Goal: Task Accomplishment & Management: Manage account settings

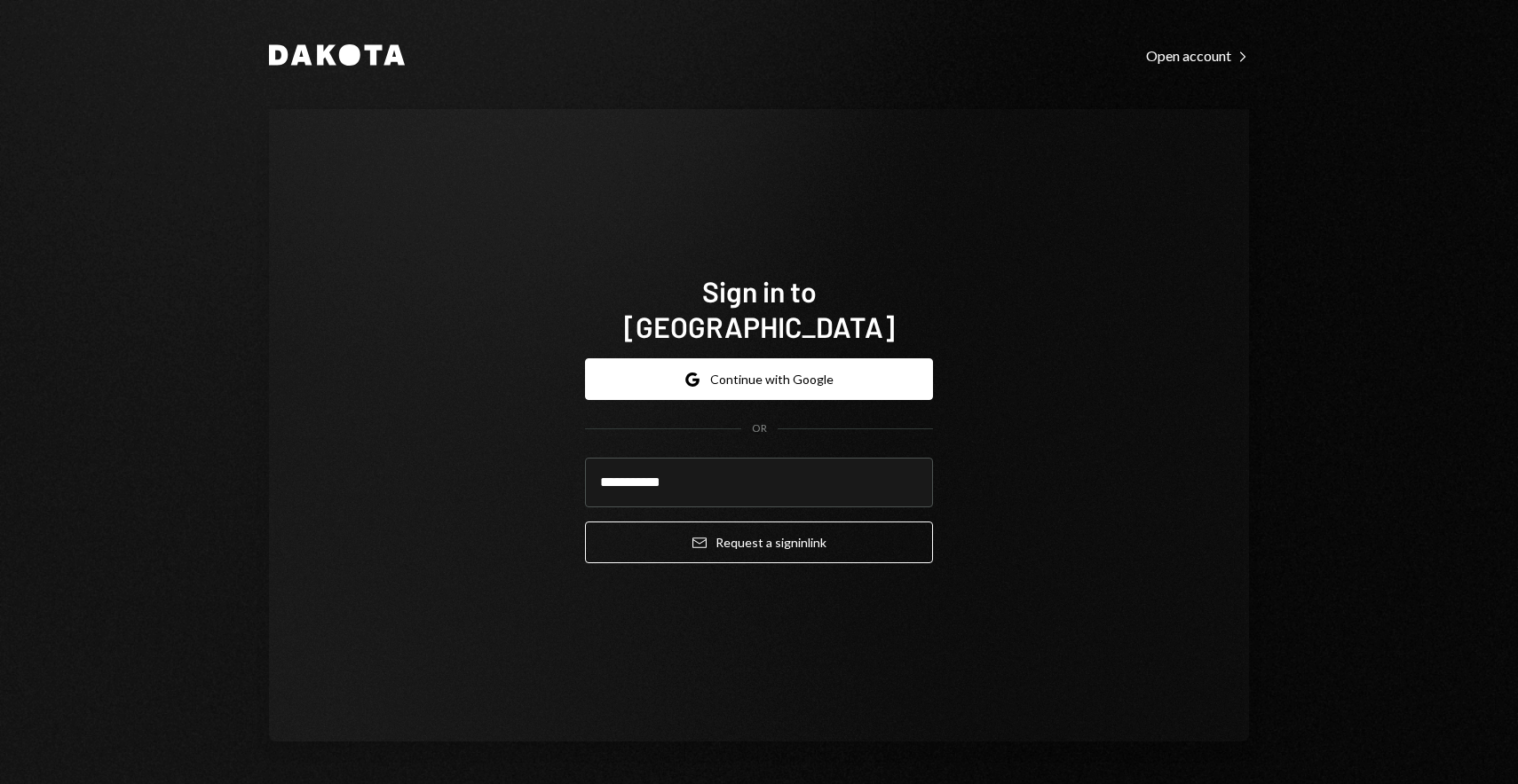
type input "**********"
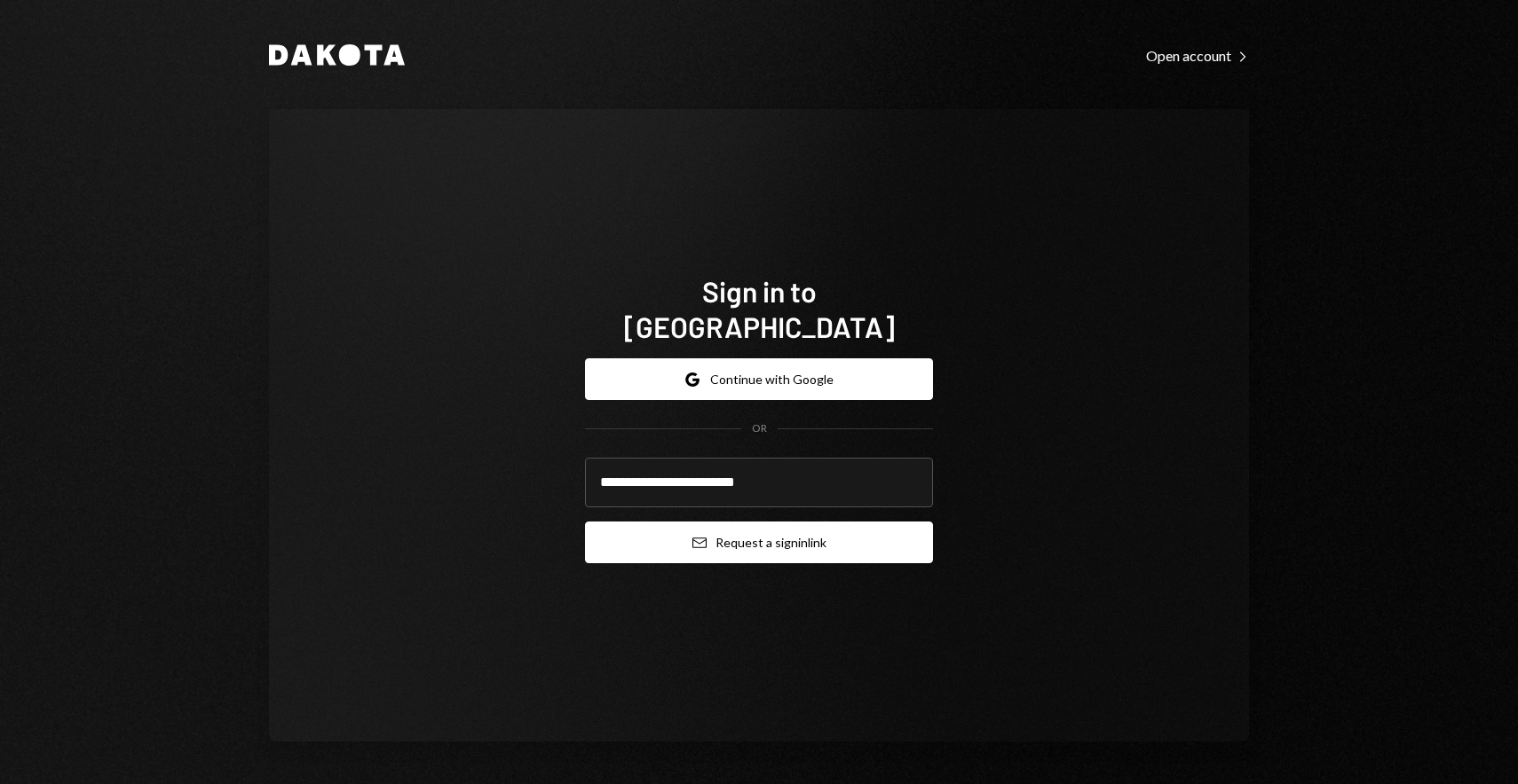
click at [859, 530] on button "Email Request a sign in link" at bounding box center [759, 543] width 348 height 42
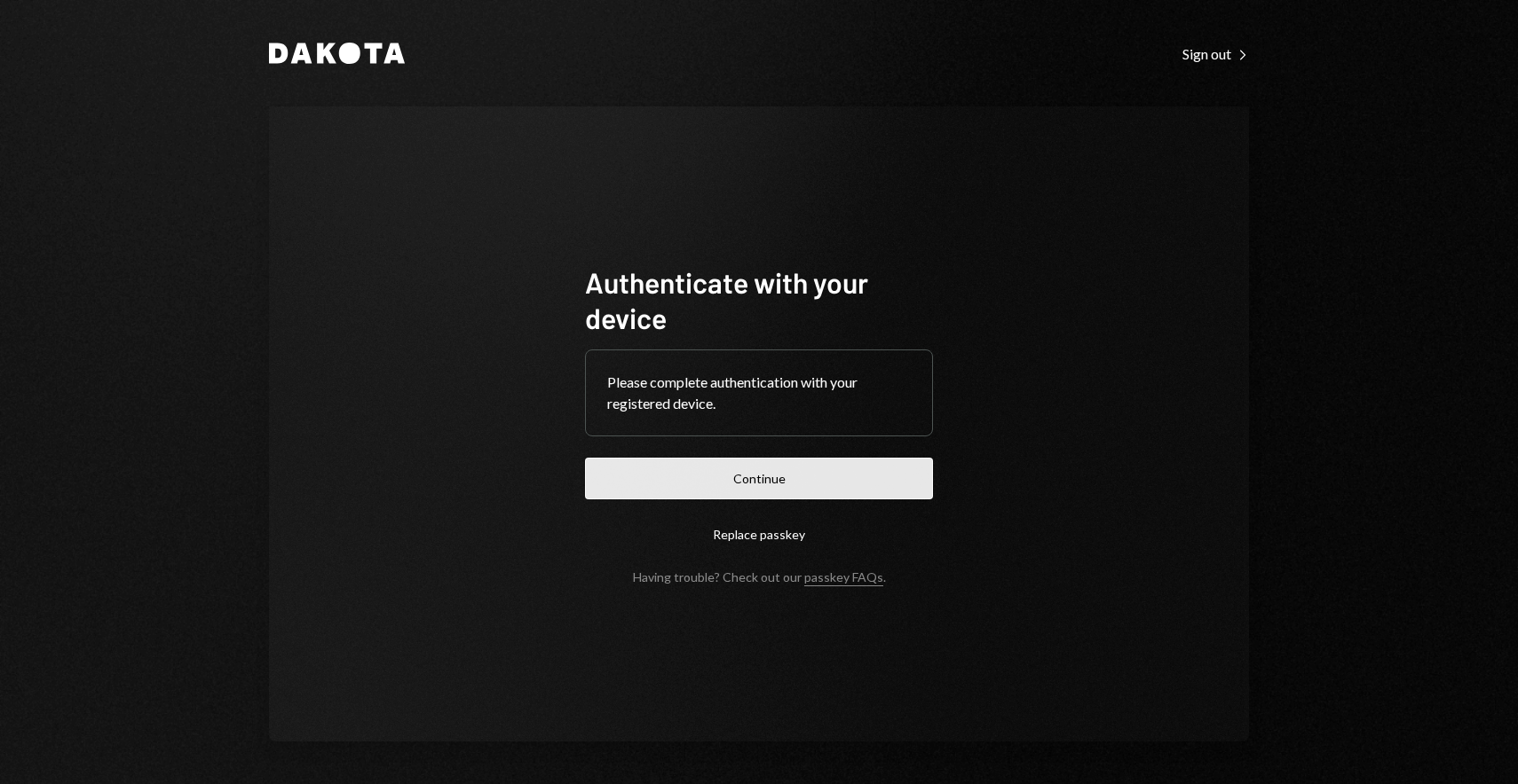
click at [793, 478] on button "Continue" at bounding box center [759, 479] width 348 height 42
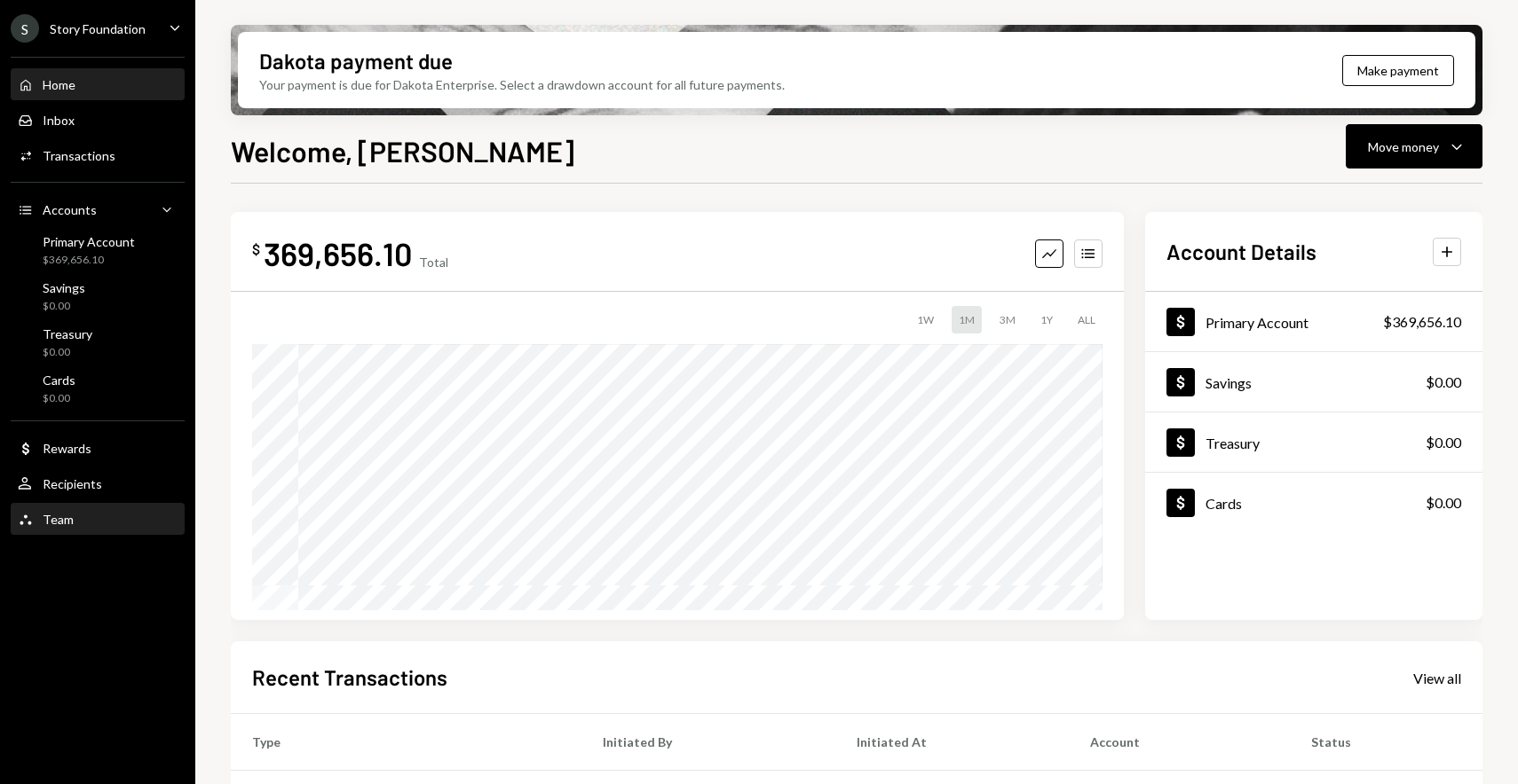
click at [80, 503] on link "Team Team" at bounding box center [98, 518] width 174 height 32
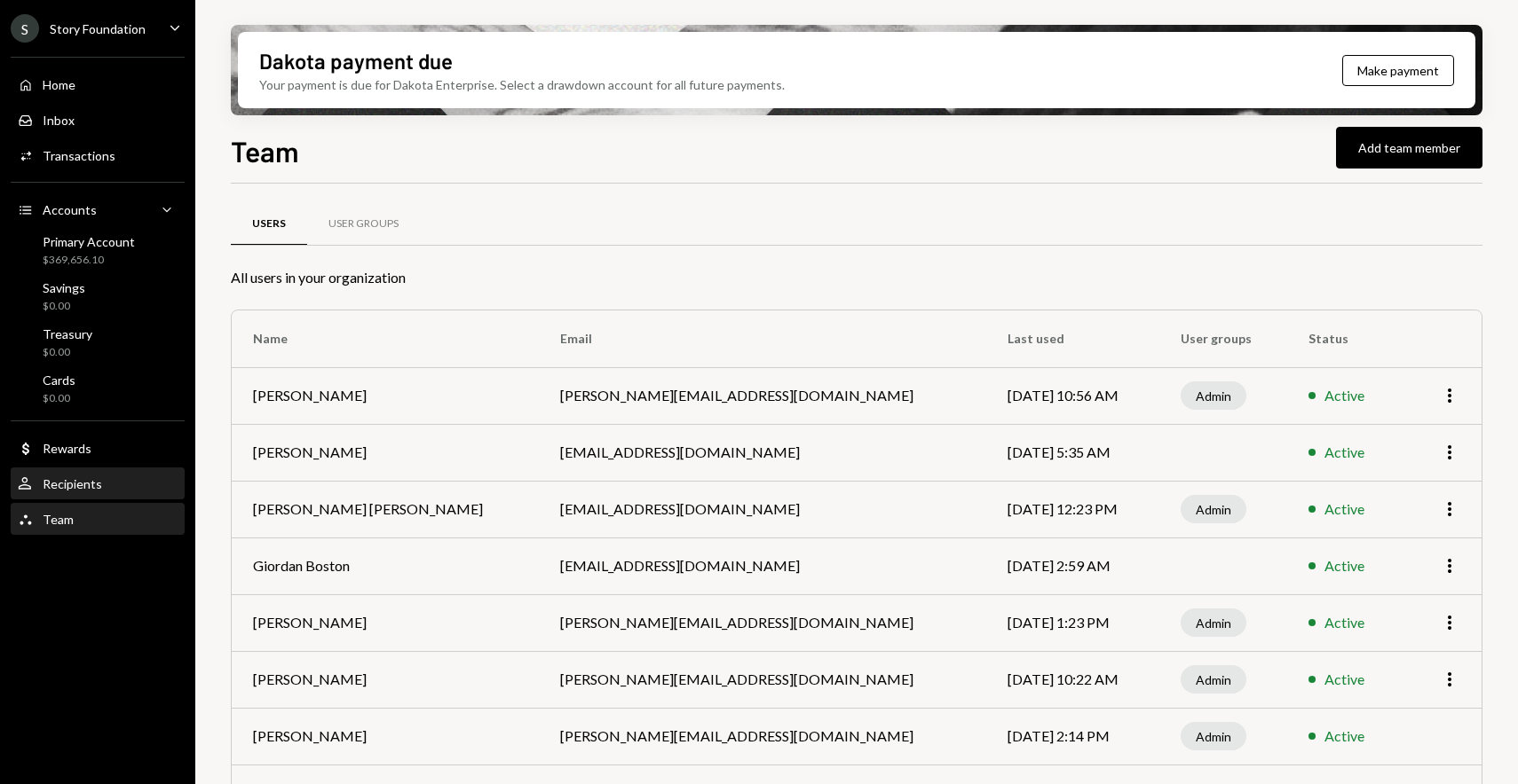
click at [83, 489] on div "Recipients" at bounding box center [73, 484] width 60 height 15
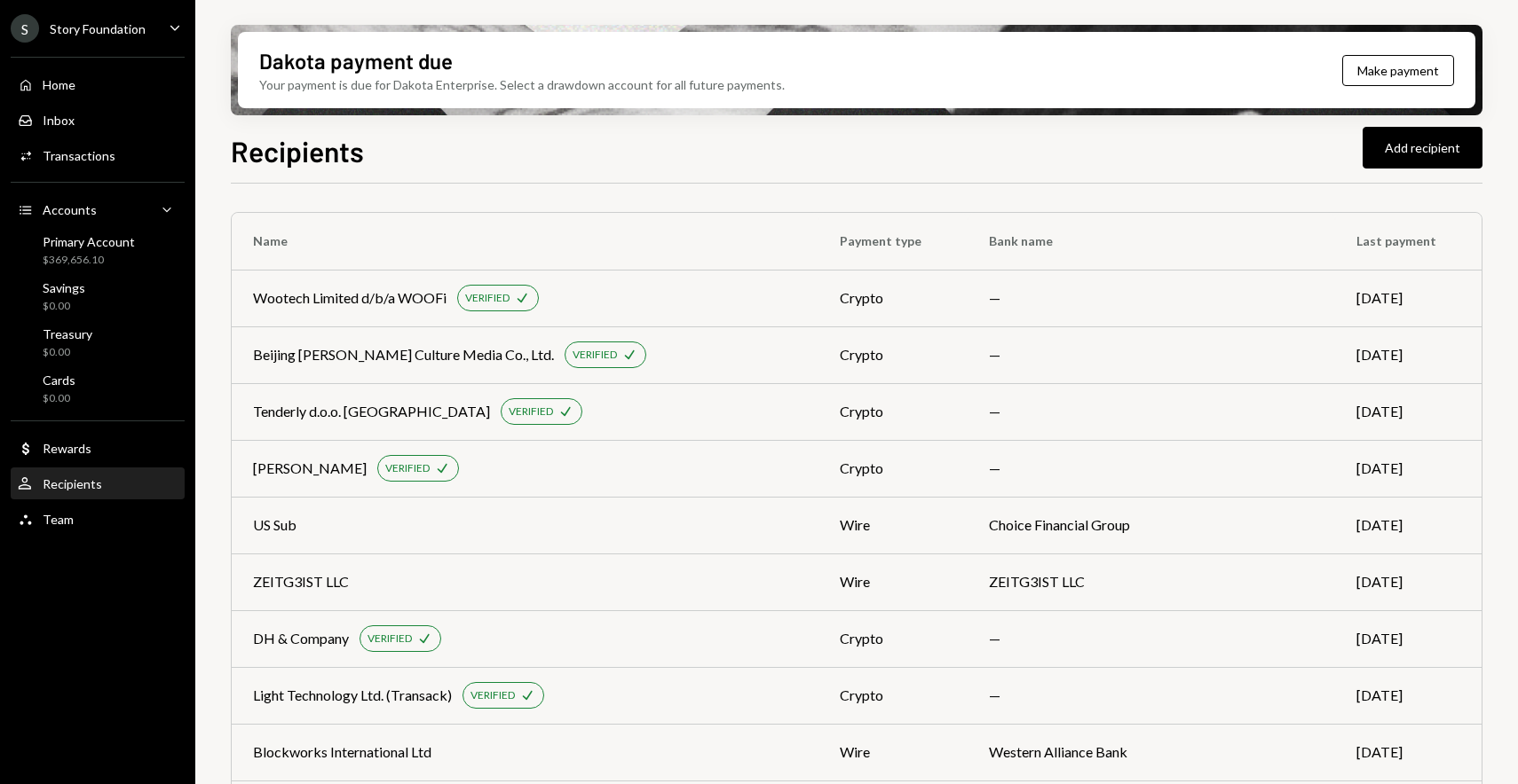
click at [705, 157] on div "Recipients Add recipient" at bounding box center [857, 149] width 1251 height 39
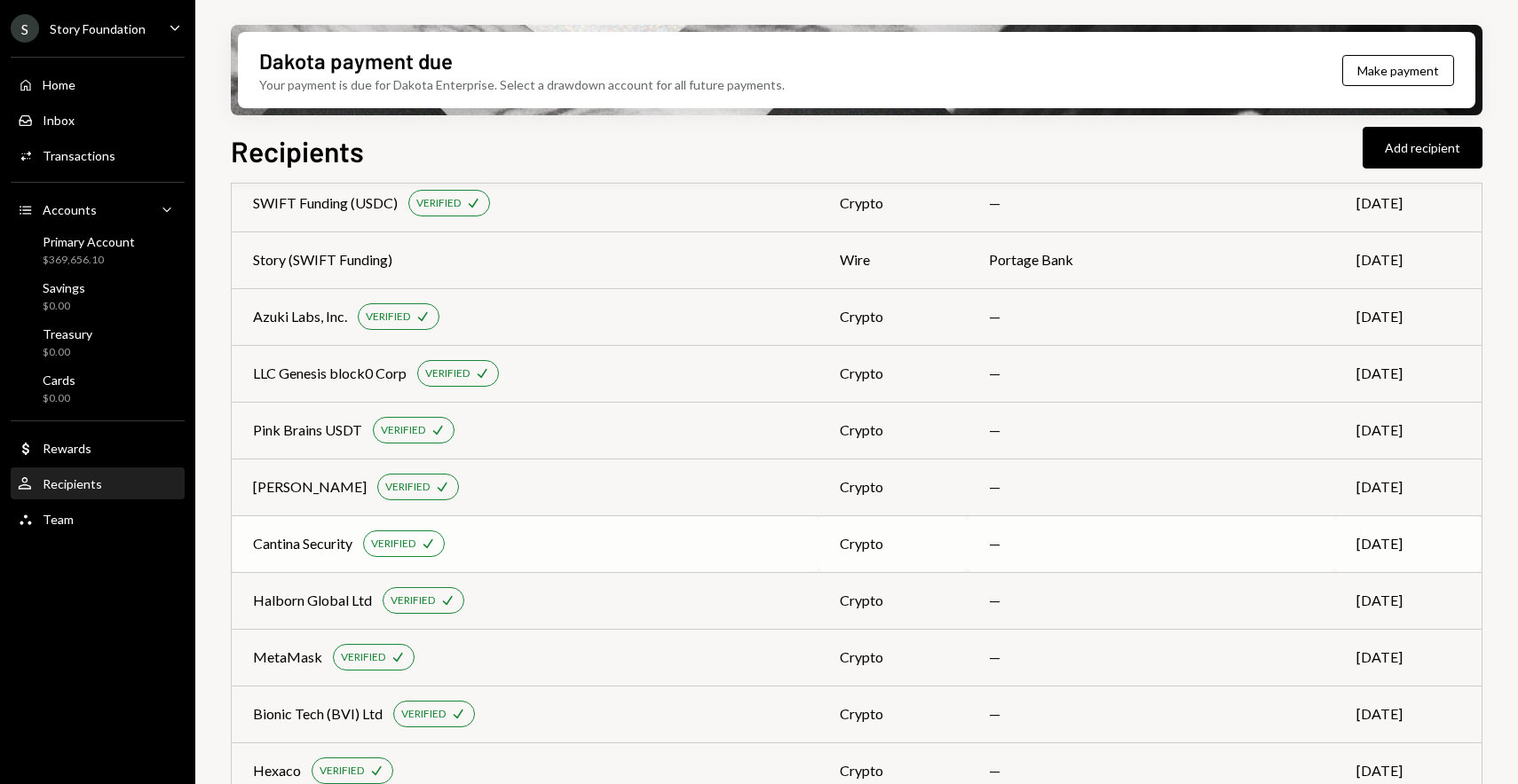
scroll to position [1866, 0]
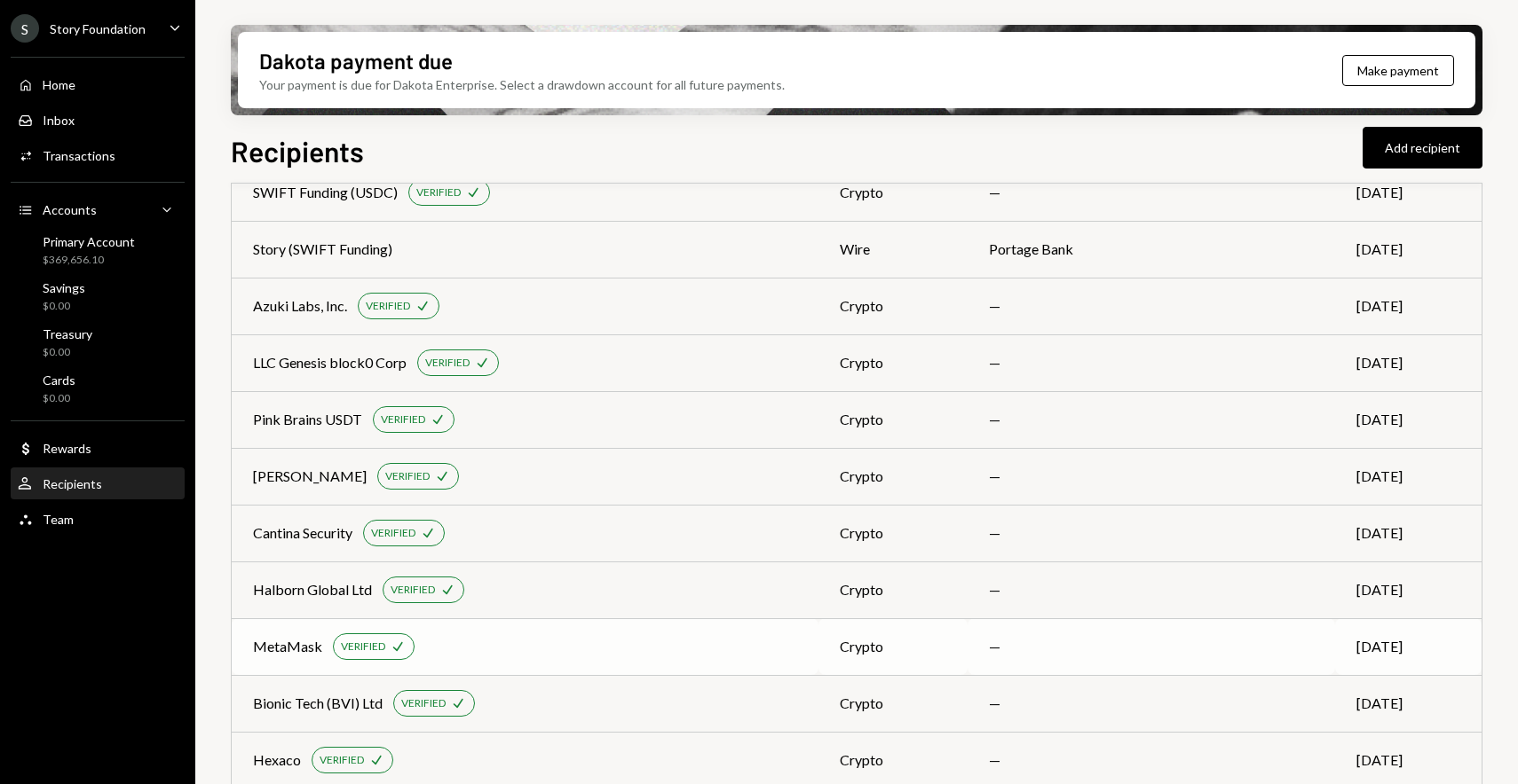
click at [297, 657] on div "MetaMask VERIFIED Check" at bounding box center [525, 646] width 544 height 26
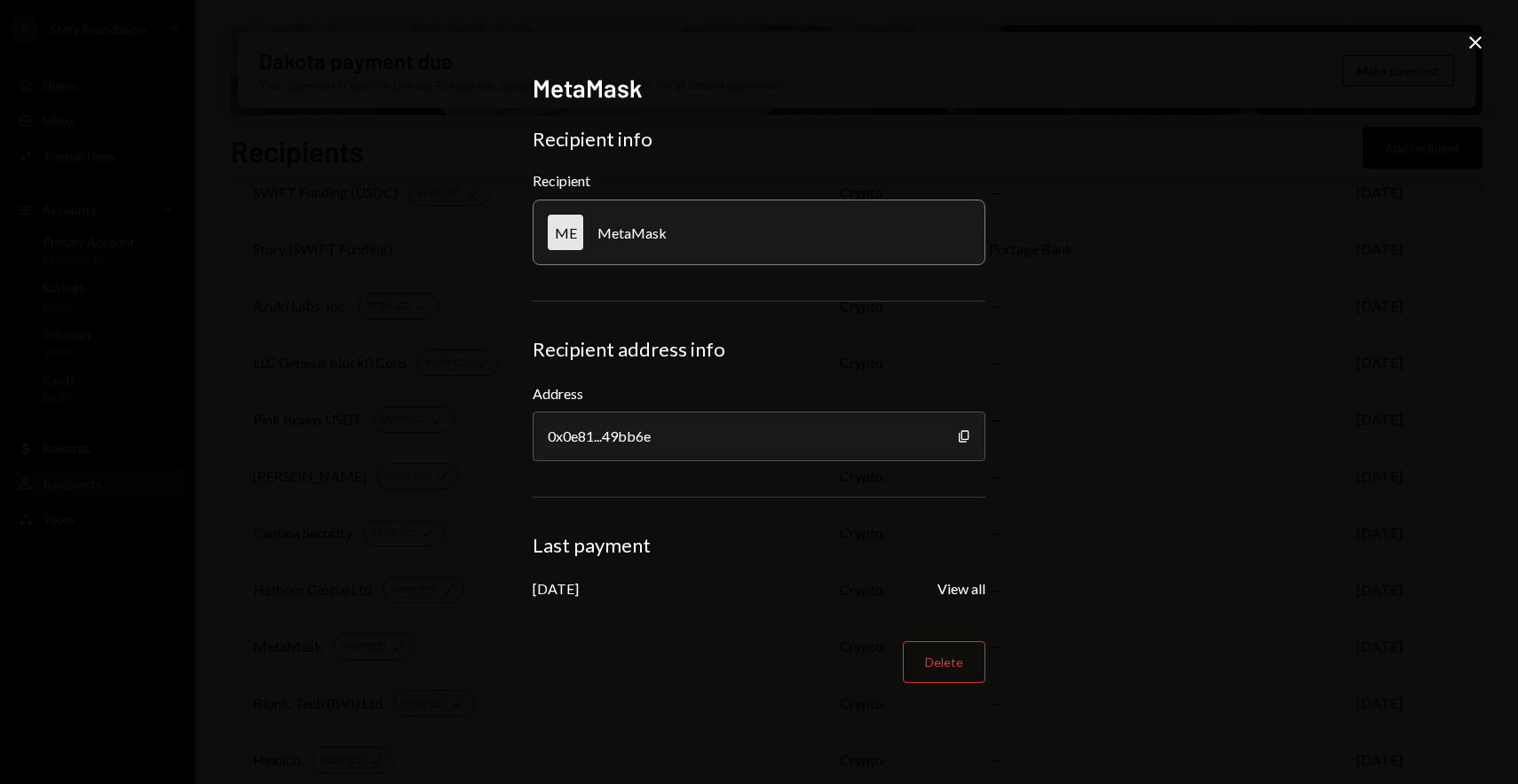
click at [579, 596] on div "[DATE]" at bounding box center [555, 588] width 46 height 17
click at [971, 586] on button "View all" at bounding box center [961, 589] width 48 height 19
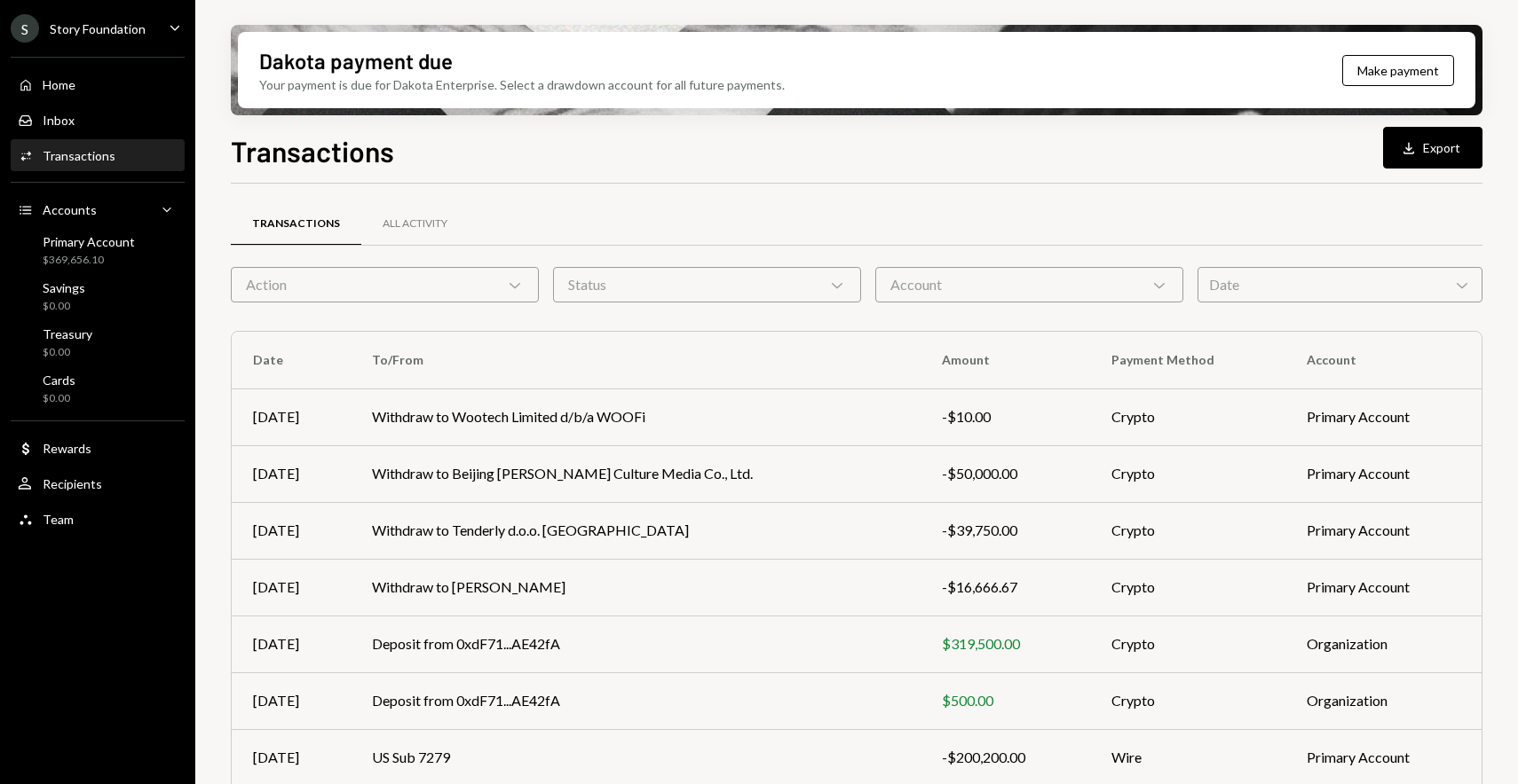
click at [490, 282] on div "Action Chevron Down" at bounding box center [385, 285] width 308 height 35
click at [647, 211] on div "Transactions All Activity" at bounding box center [857, 224] width 1251 height 45
click at [410, 295] on div "Action Chevron Down" at bounding box center [385, 285] width 308 height 35
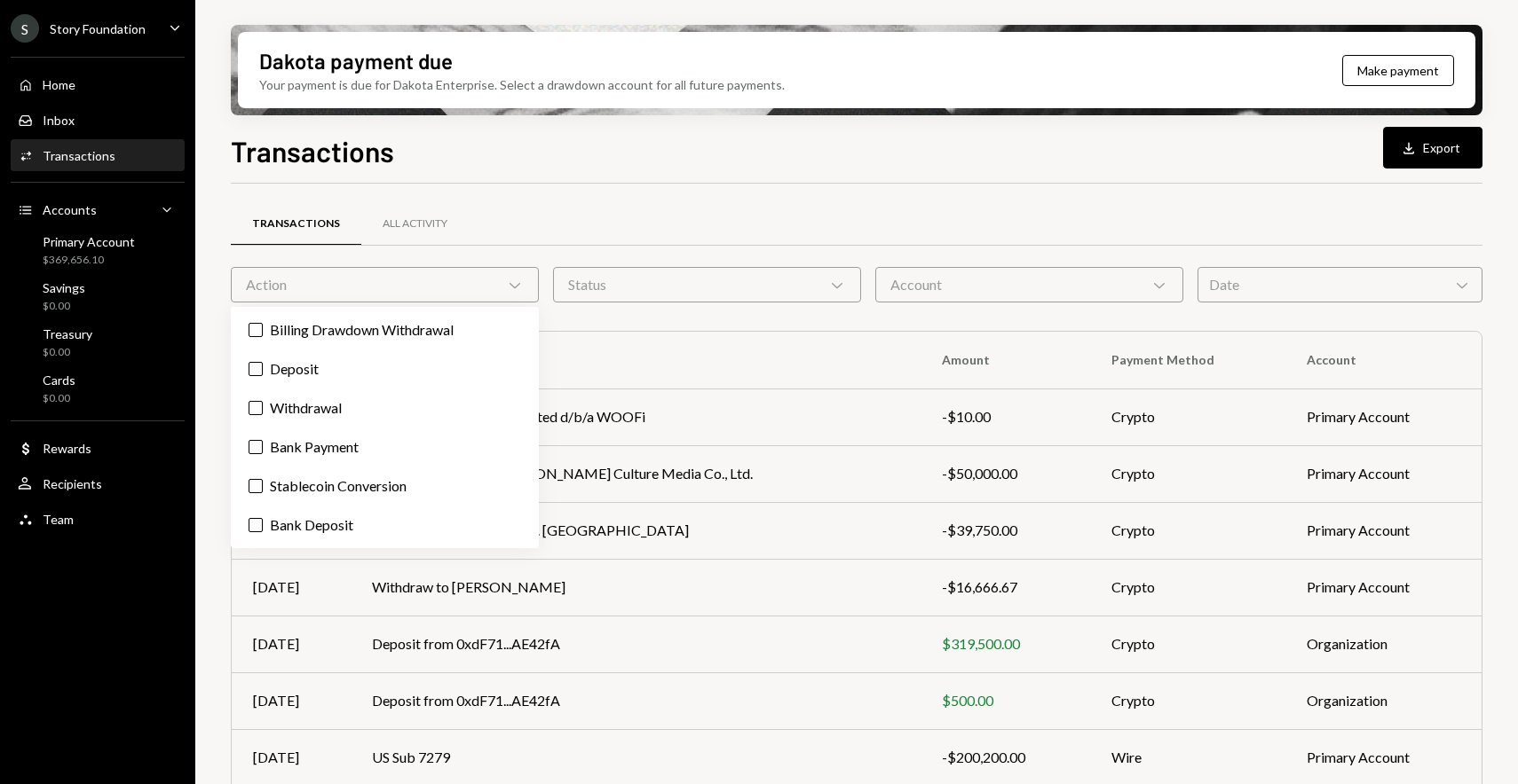
click at [690, 192] on div "Transactions All Activity Action Chevron Down Status Chevron Down Account Chevr…" at bounding box center [857, 607] width 1251 height 847
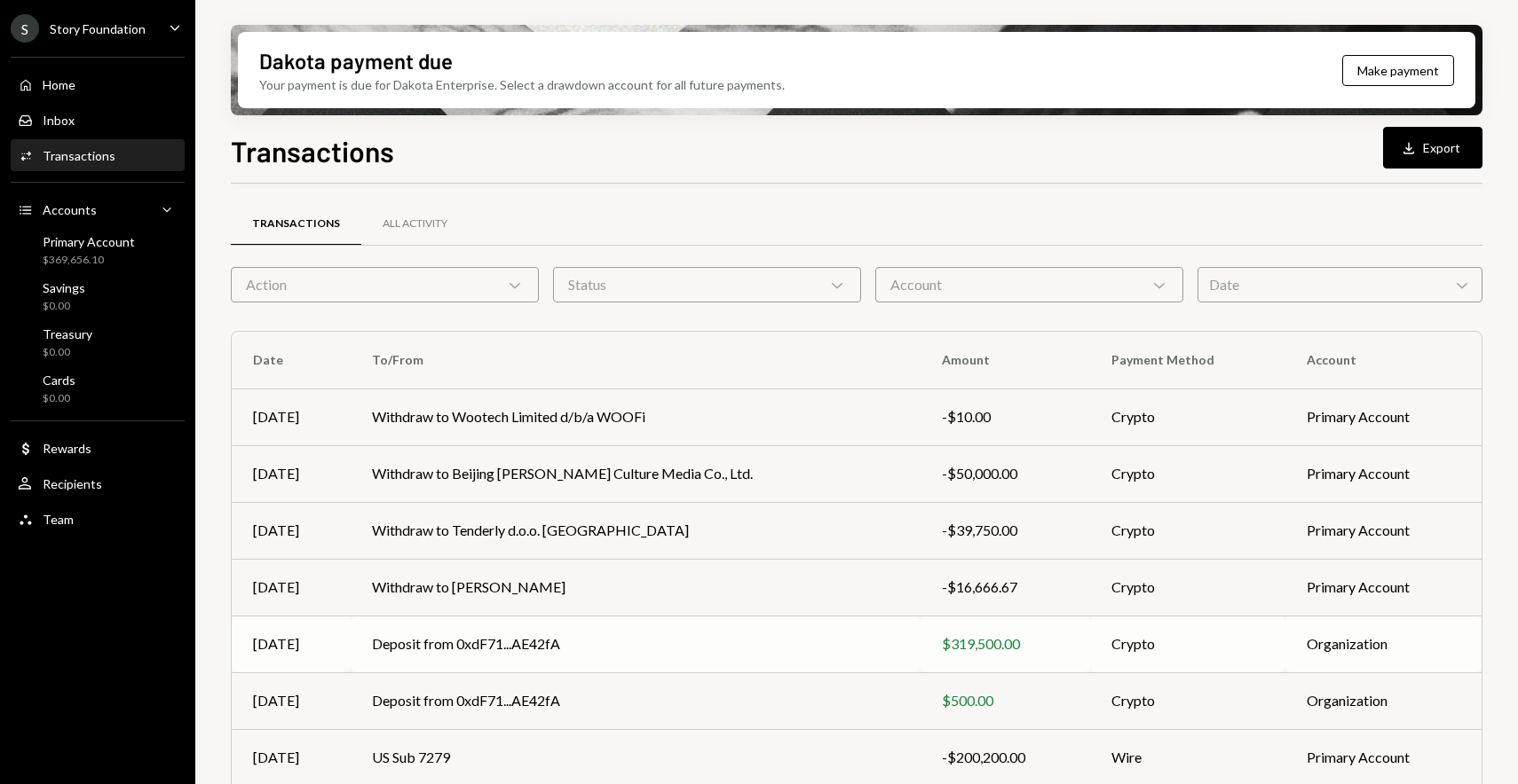
scroll to position [227, 0]
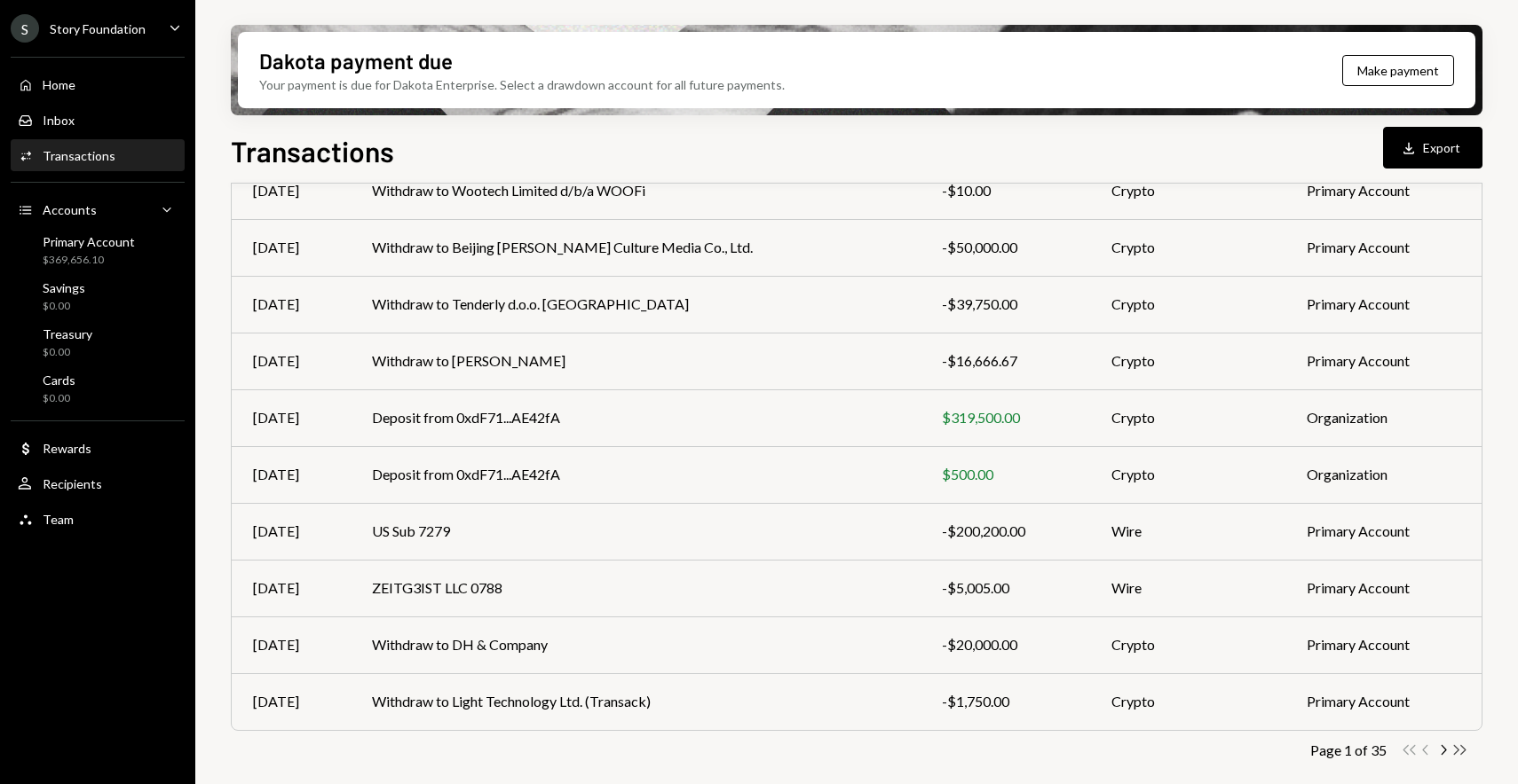
click at [1465, 750] on icon "Double Arrow Right" at bounding box center [1460, 750] width 17 height 17
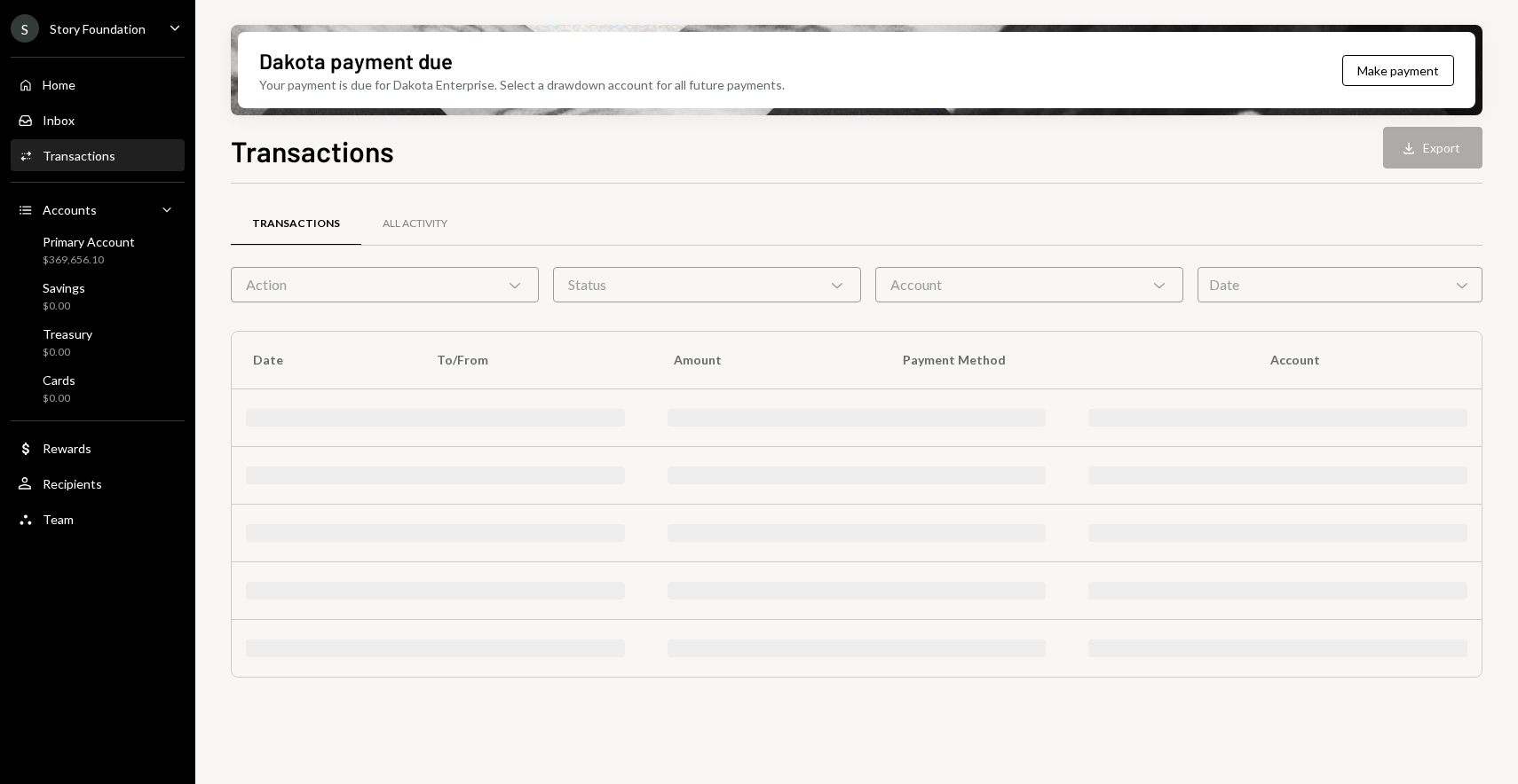
scroll to position [0, 0]
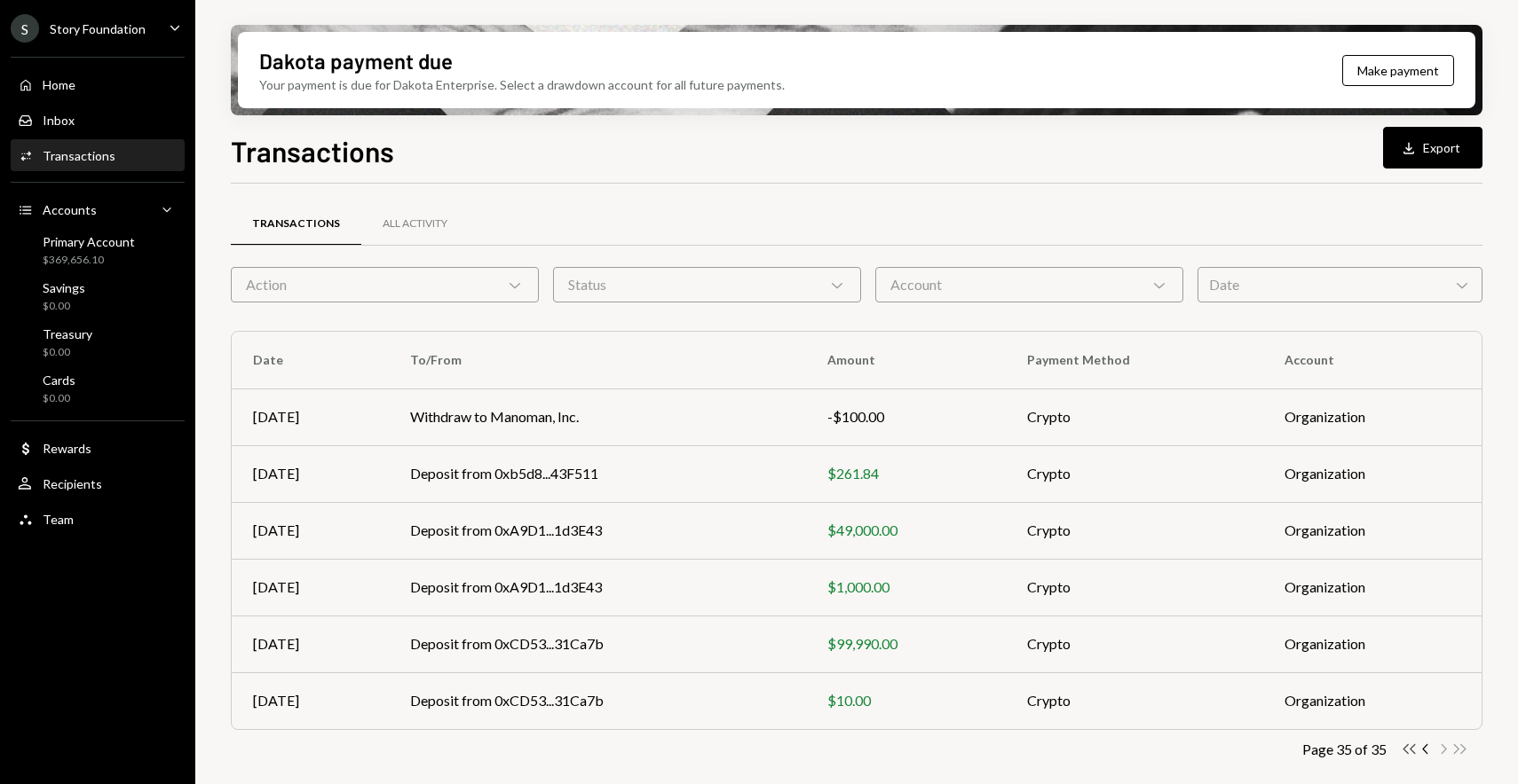
click at [1410, 752] on icon "Double Arrow Left" at bounding box center [1409, 749] width 17 height 17
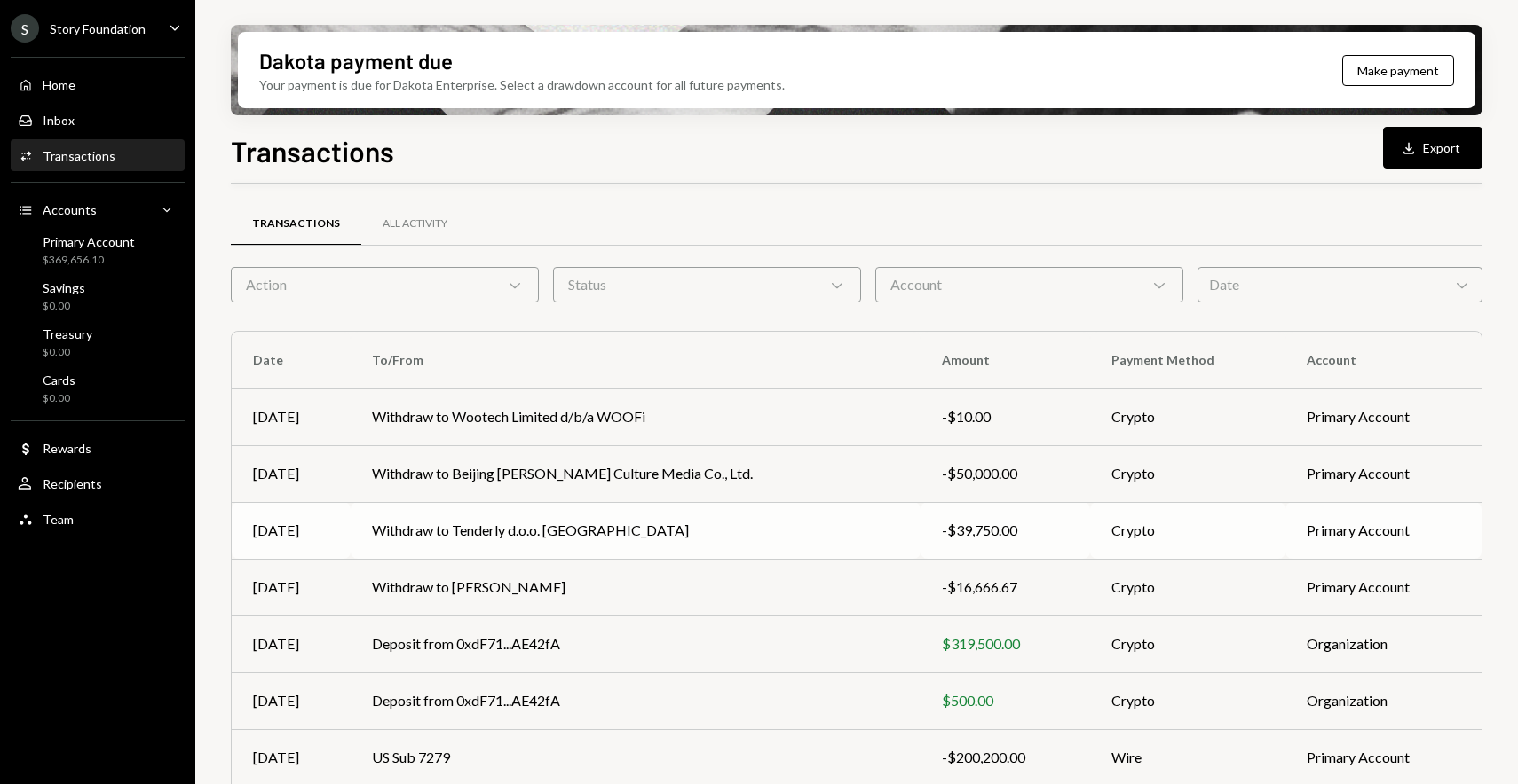
scroll to position [227, 0]
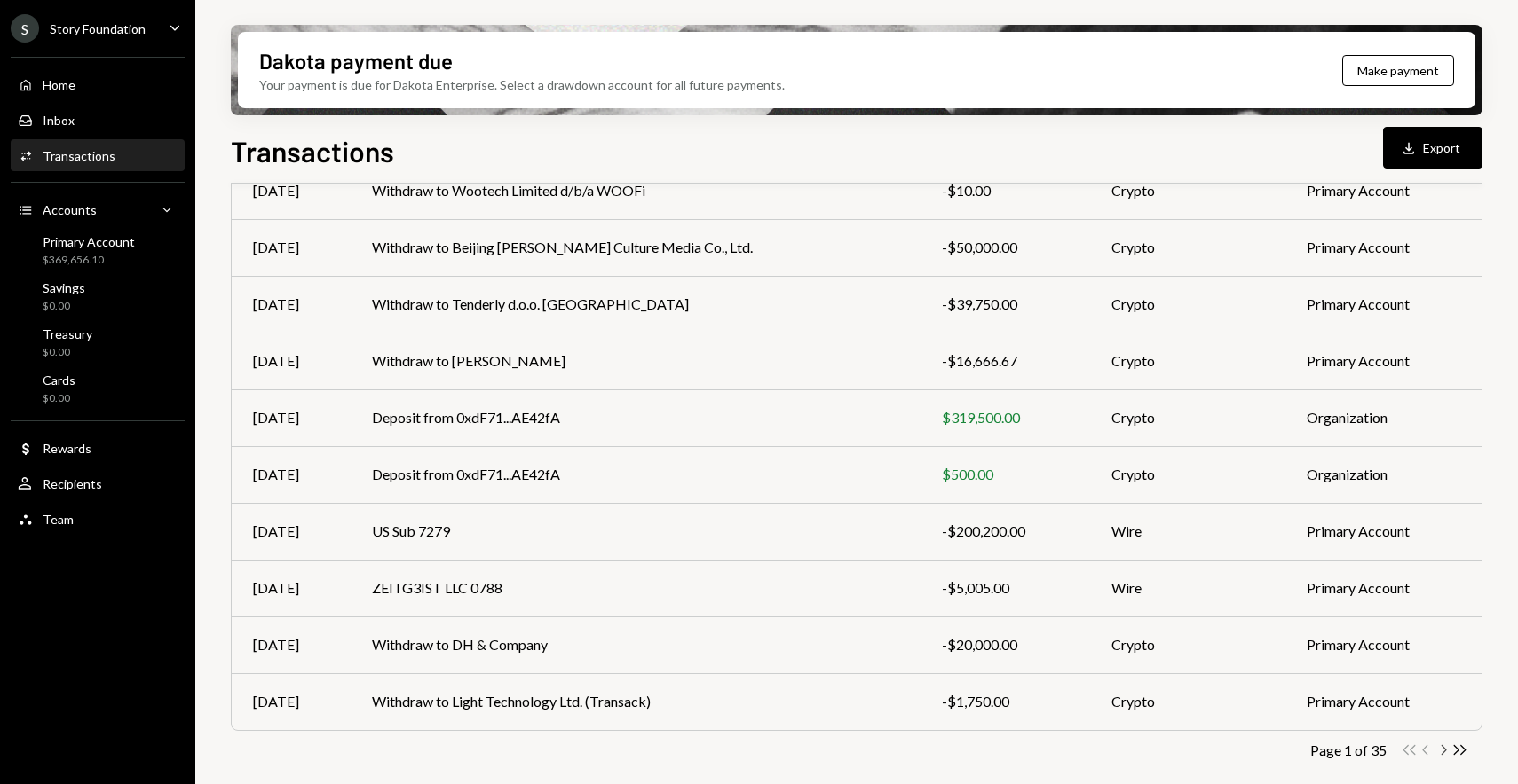
click at [1443, 754] on icon "button" at bounding box center [1445, 750] width 5 height 10
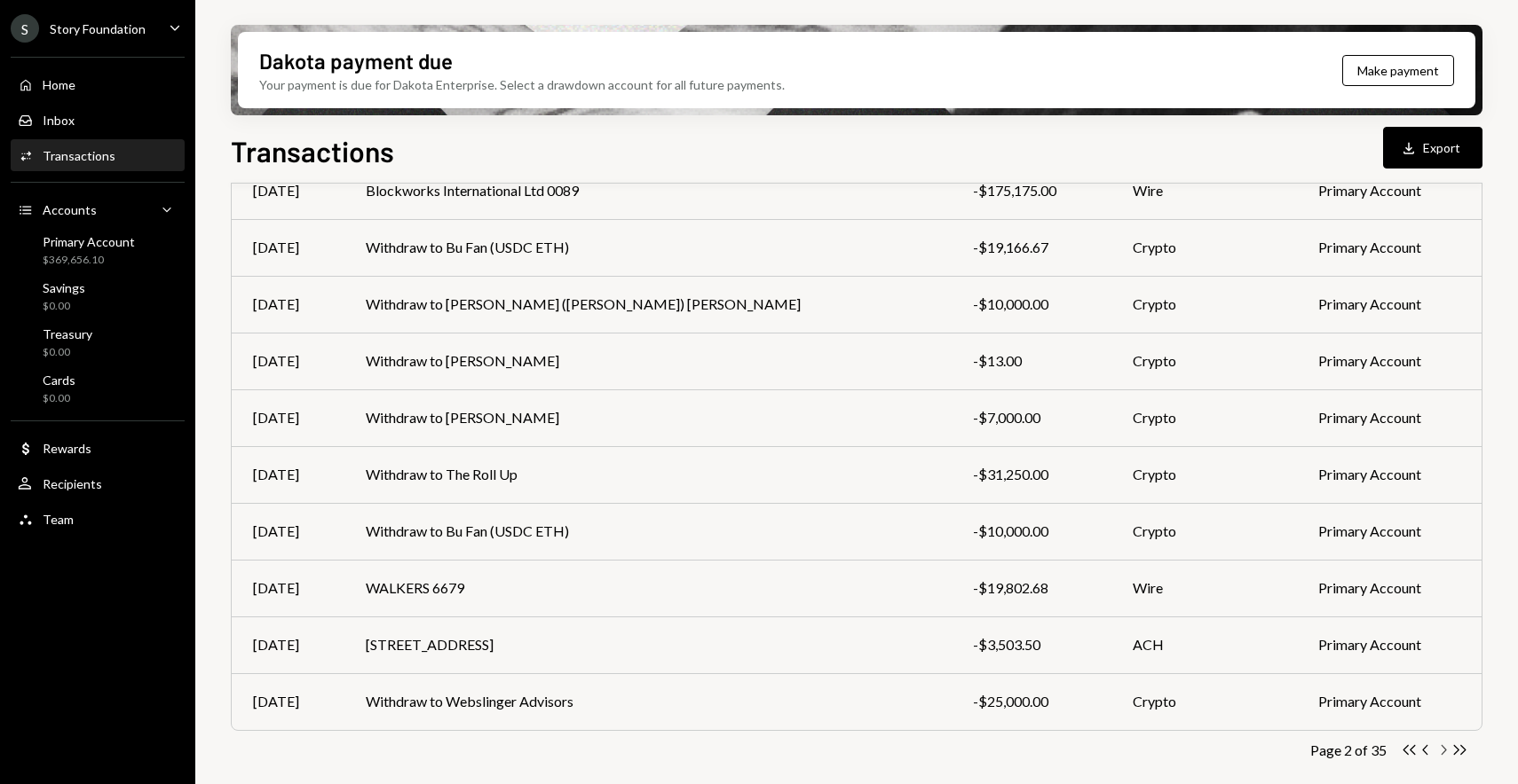
click at [1443, 751] on icon "Chevron Right" at bounding box center [1443, 750] width 17 height 17
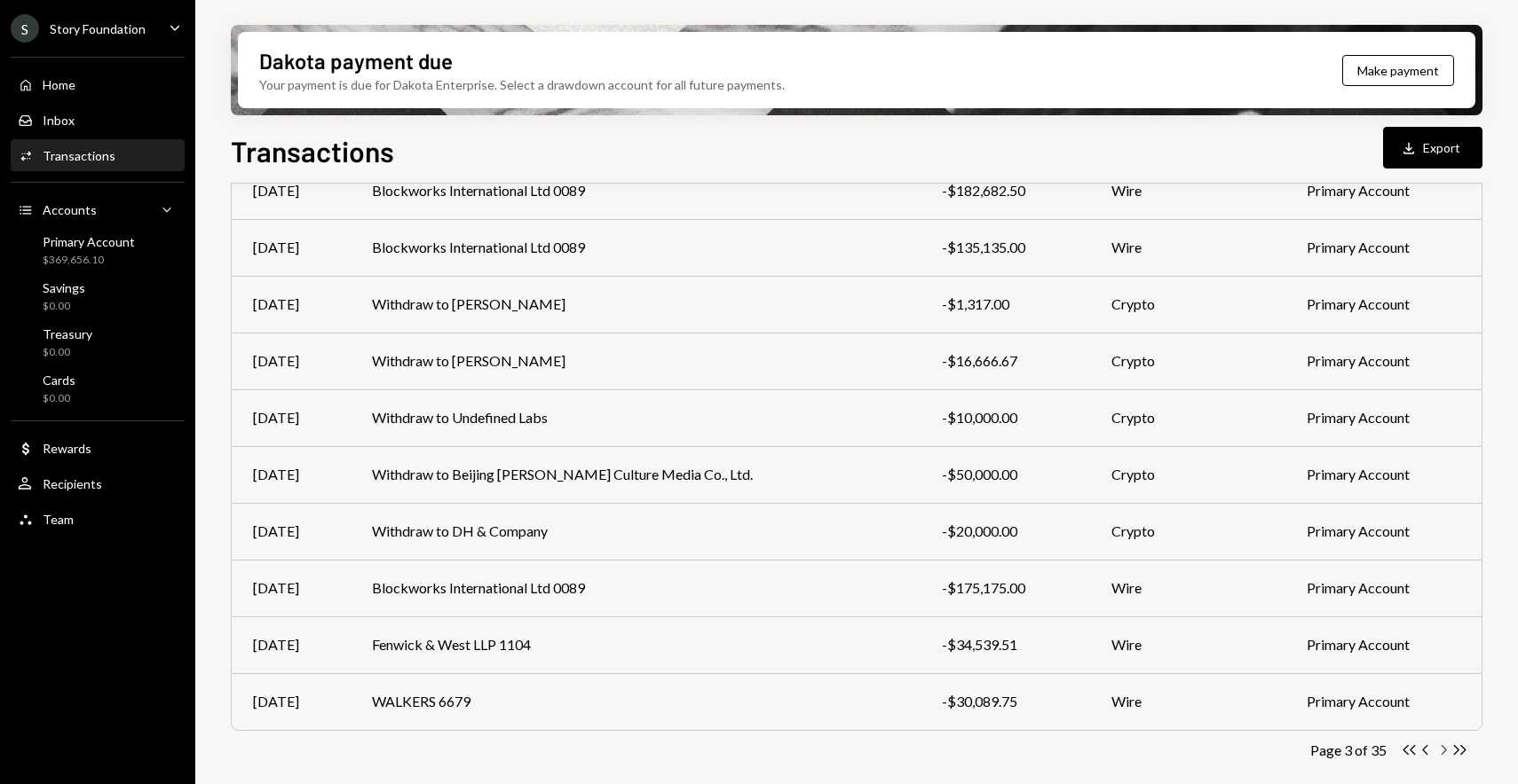
click at [1444, 751] on icon "button" at bounding box center [1445, 750] width 5 height 10
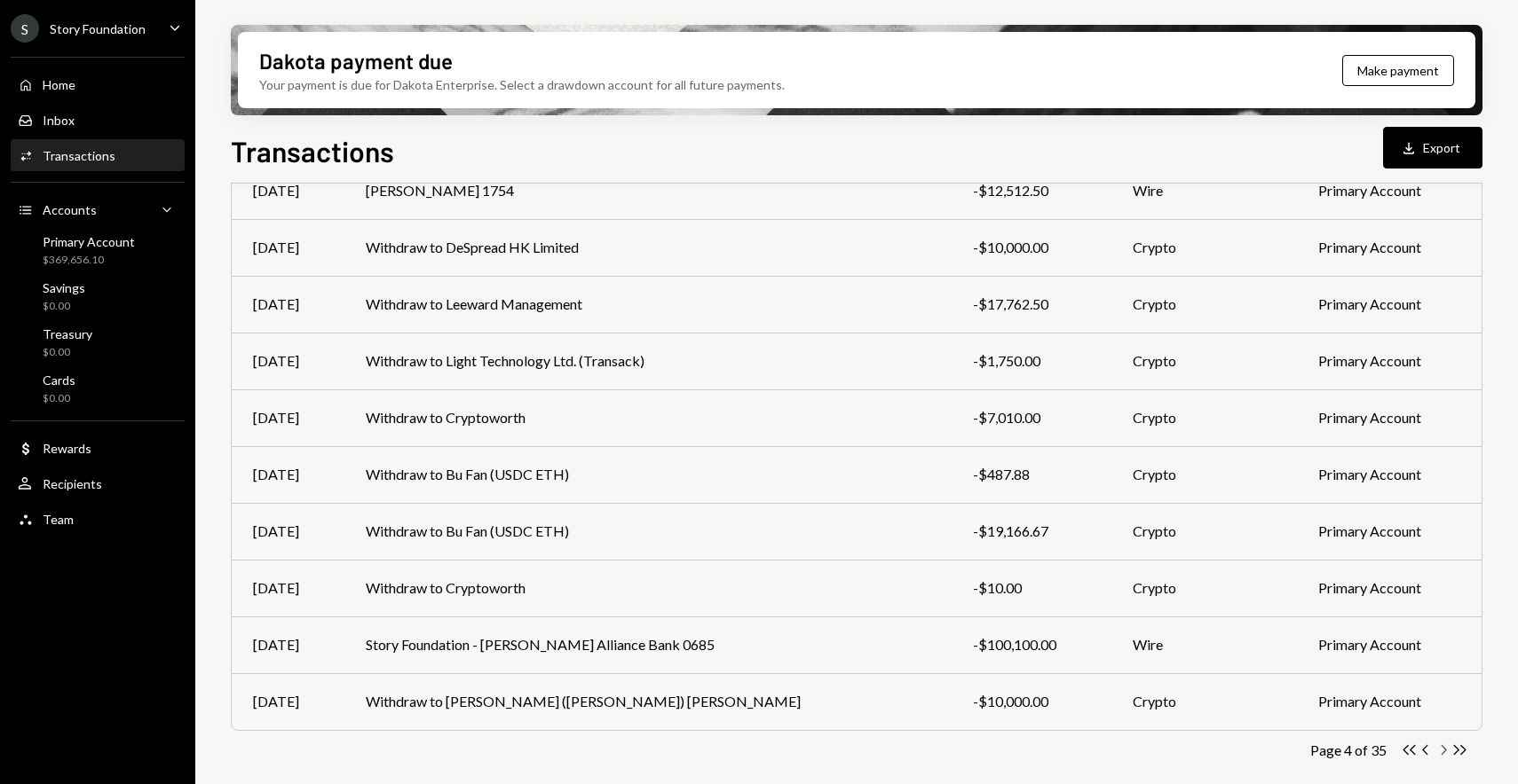
click at [1444, 755] on icon "Chevron Right" at bounding box center [1443, 750] width 17 height 17
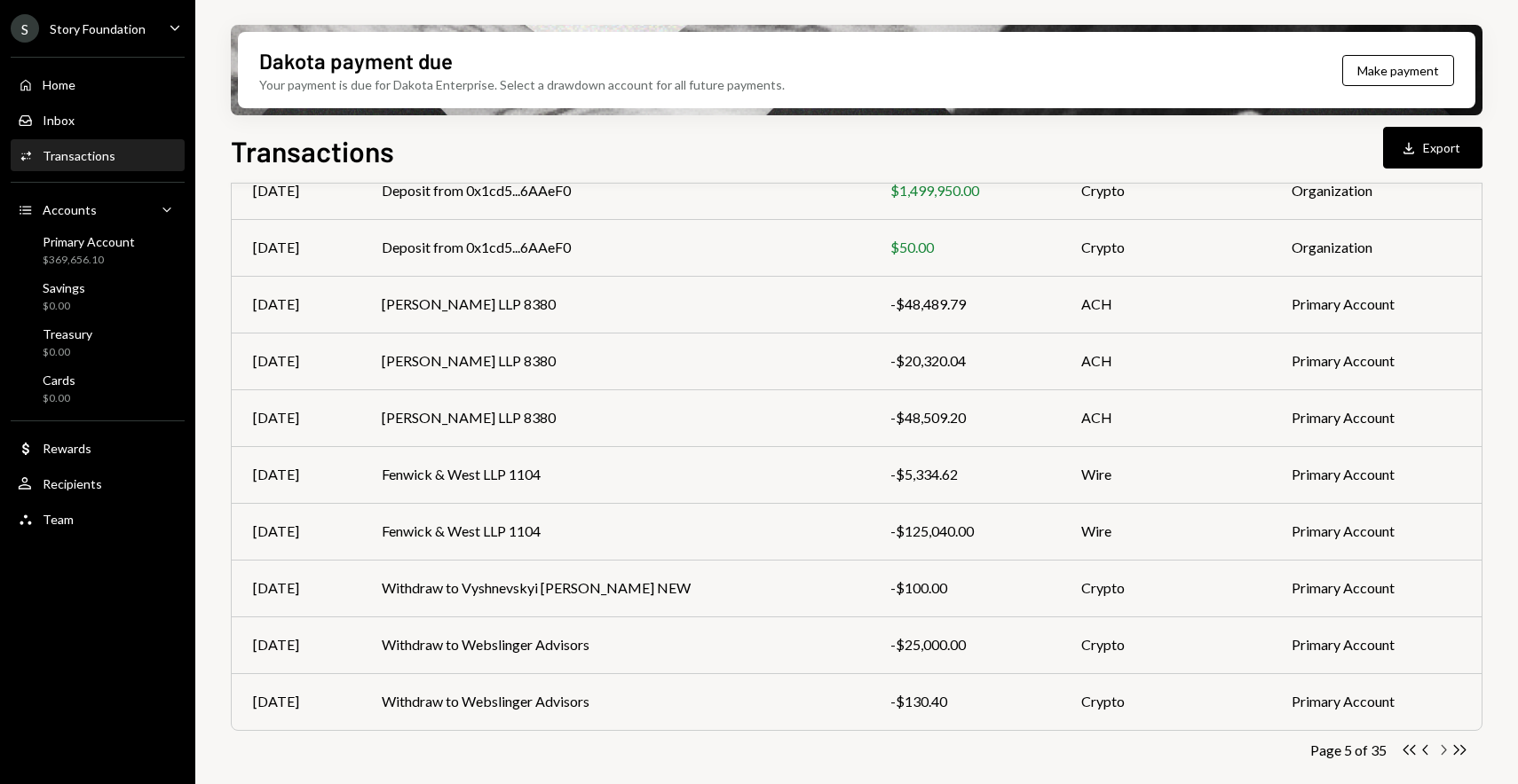
click at [1444, 746] on icon "button" at bounding box center [1445, 750] width 5 height 10
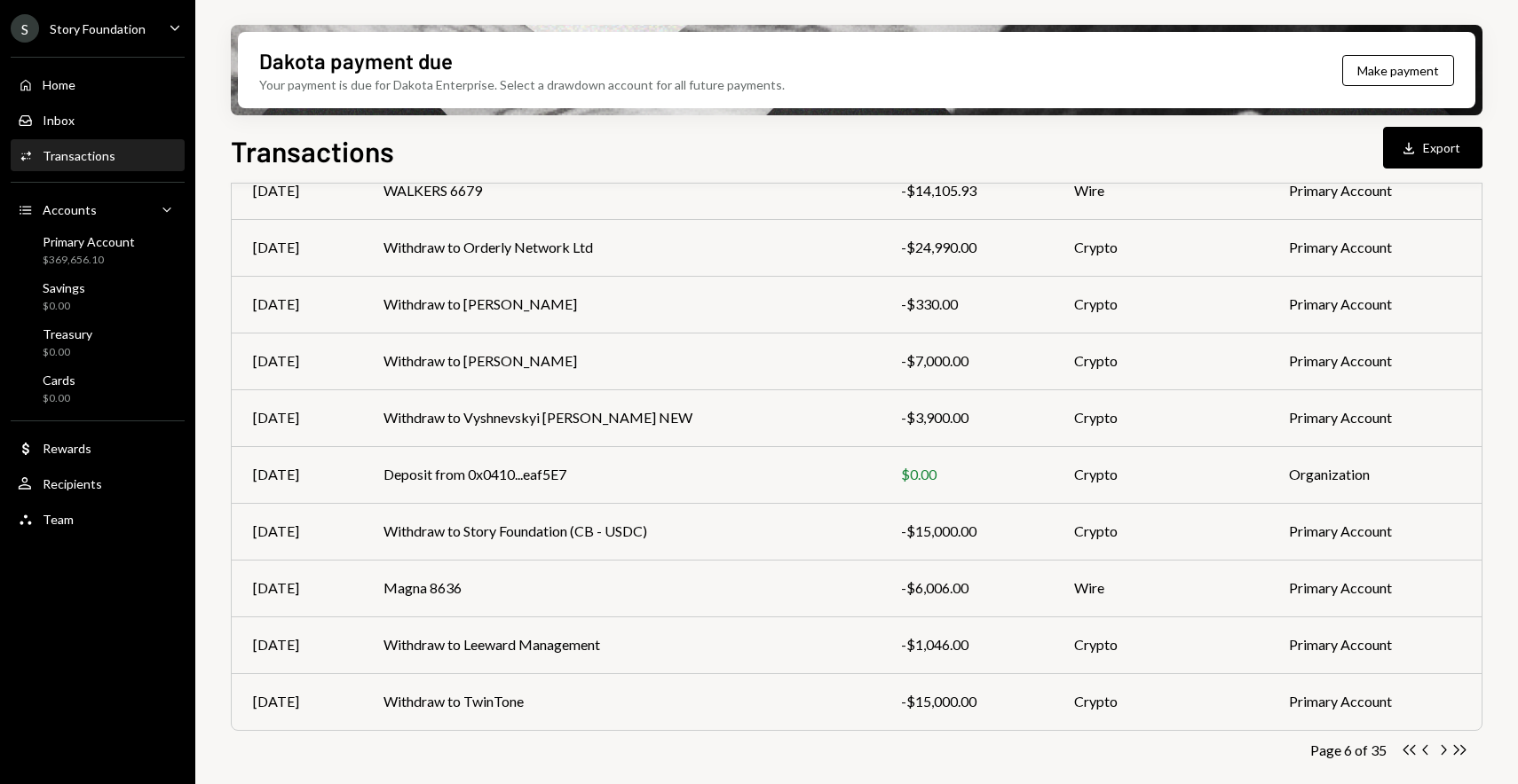
click at [1444, 746] on icon "button" at bounding box center [1445, 750] width 5 height 10
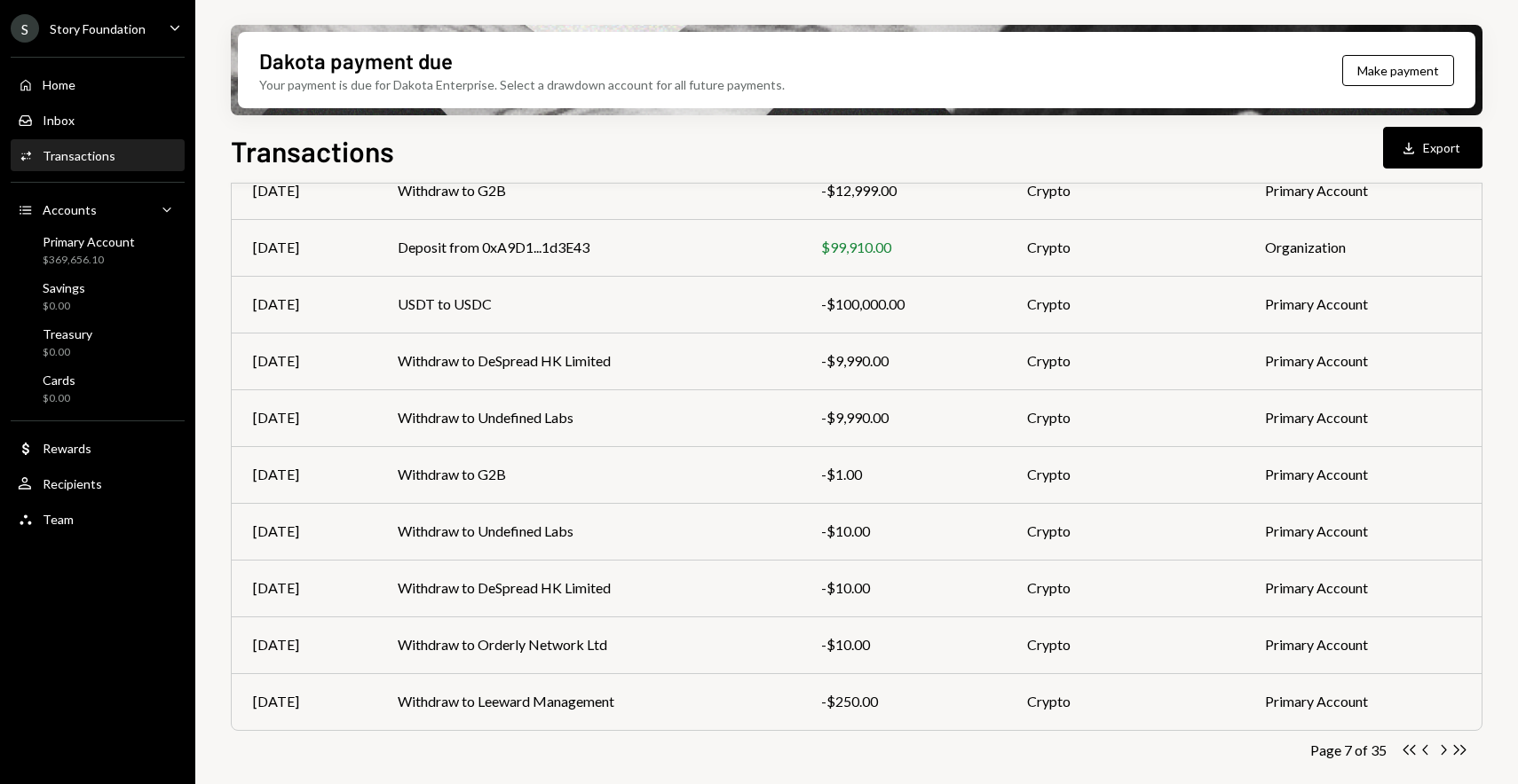
click at [215, 84] on div "Dakota payment due Your payment is due for Dakota Enterprise. Select a drawdown…" at bounding box center [856, 392] width 1323 height 784
click at [115, 89] on div "Home Home" at bounding box center [98, 85] width 160 height 16
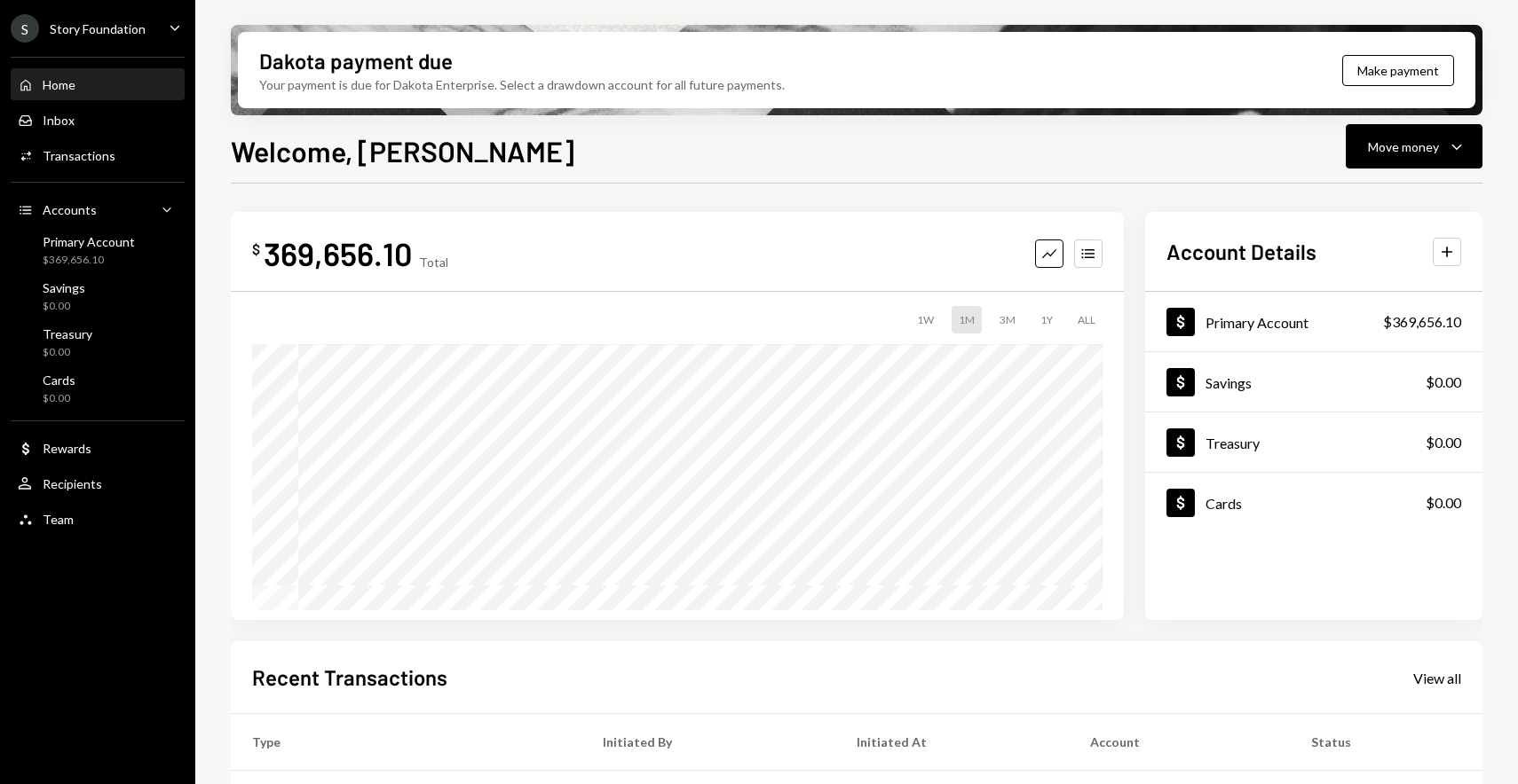
click at [131, 87] on div "Home Home" at bounding box center [98, 85] width 160 height 16
